Goal: Task Accomplishment & Management: Manage account settings

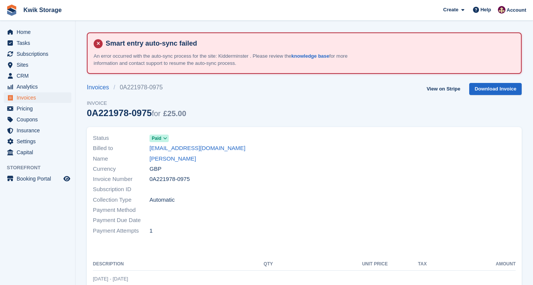
scroll to position [2, 0]
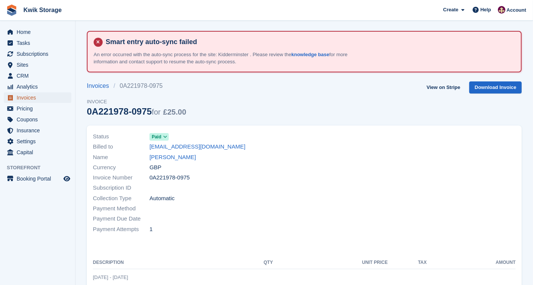
click at [47, 97] on span "Invoices" at bounding box center [39, 98] width 45 height 11
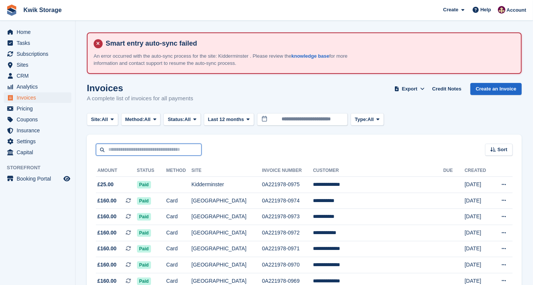
click at [176, 145] on input "text" at bounding box center [149, 150] width 106 height 12
type input "*****"
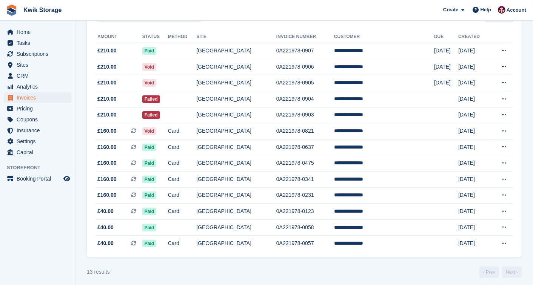
scroll to position [139, 0]
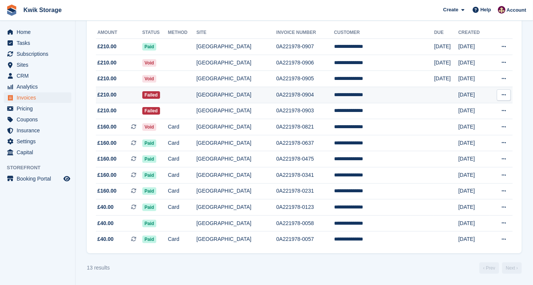
click at [168, 87] on td "Failed" at bounding box center [155, 95] width 26 height 16
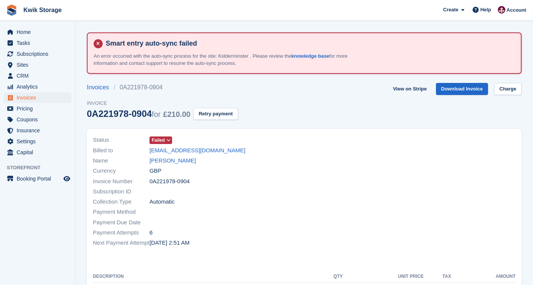
click at [157, 138] on span "Failed" at bounding box center [158, 140] width 13 height 7
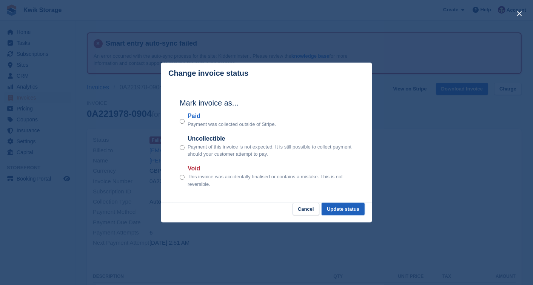
click at [336, 205] on button "Update status" at bounding box center [343, 209] width 43 height 12
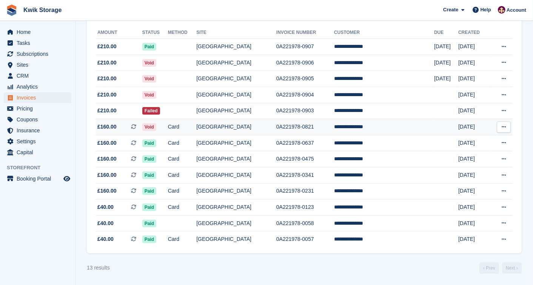
scroll to position [139, 0]
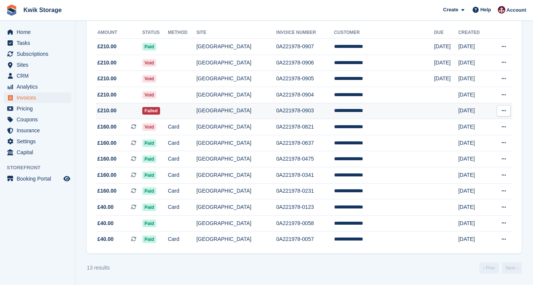
click at [140, 104] on td "£210.00" at bounding box center [119, 111] width 46 height 16
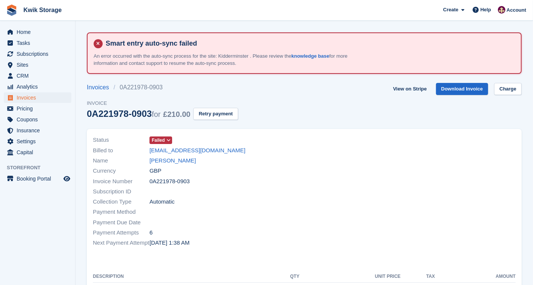
click at [164, 142] on span "Failed" at bounding box center [161, 141] width 23 height 8
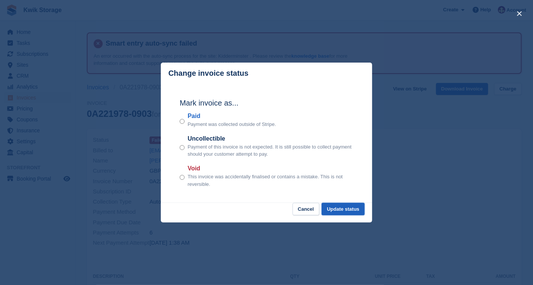
click at [345, 210] on button "Update status" at bounding box center [343, 209] width 43 height 12
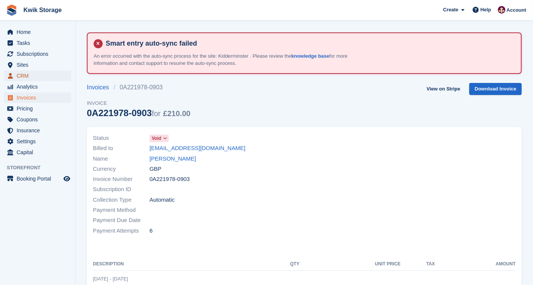
click at [26, 76] on span "CRM" at bounding box center [39, 76] width 45 height 11
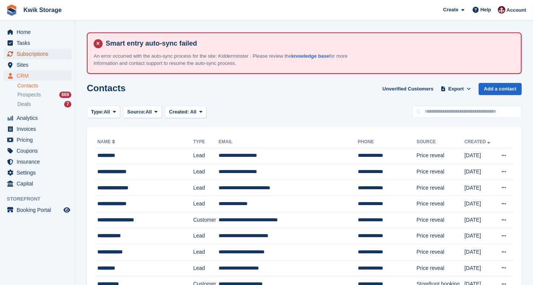
click at [51, 51] on span "Subscriptions" at bounding box center [39, 54] width 45 height 11
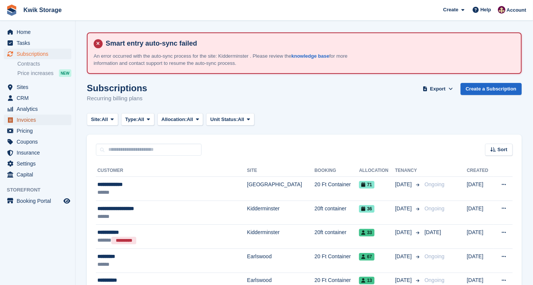
click at [29, 119] on span "Invoices" at bounding box center [39, 120] width 45 height 11
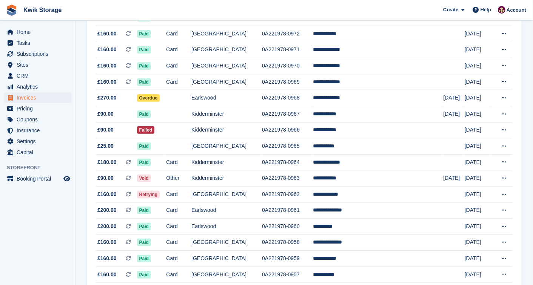
scroll to position [201, 0]
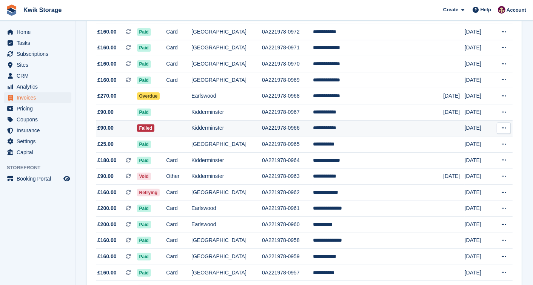
click at [112, 124] on td "£90.00" at bounding box center [116, 128] width 41 height 16
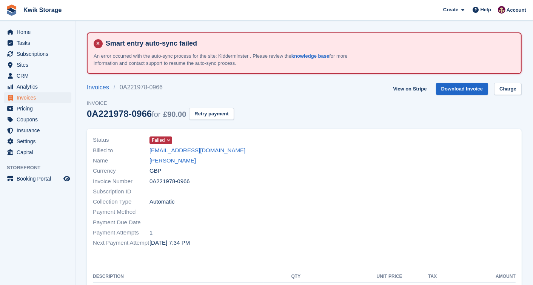
click at [167, 139] on icon at bounding box center [169, 140] width 4 height 5
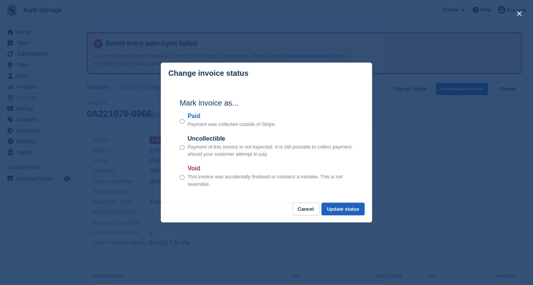
click at [346, 208] on button "Update status" at bounding box center [343, 209] width 43 height 12
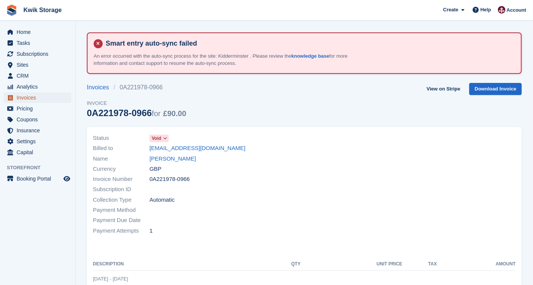
click at [51, 98] on span "Invoices" at bounding box center [39, 98] width 45 height 11
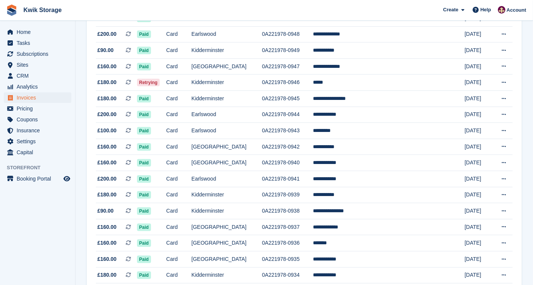
scroll to position [571, 0]
